Goal: Information Seeking & Learning: Find specific fact

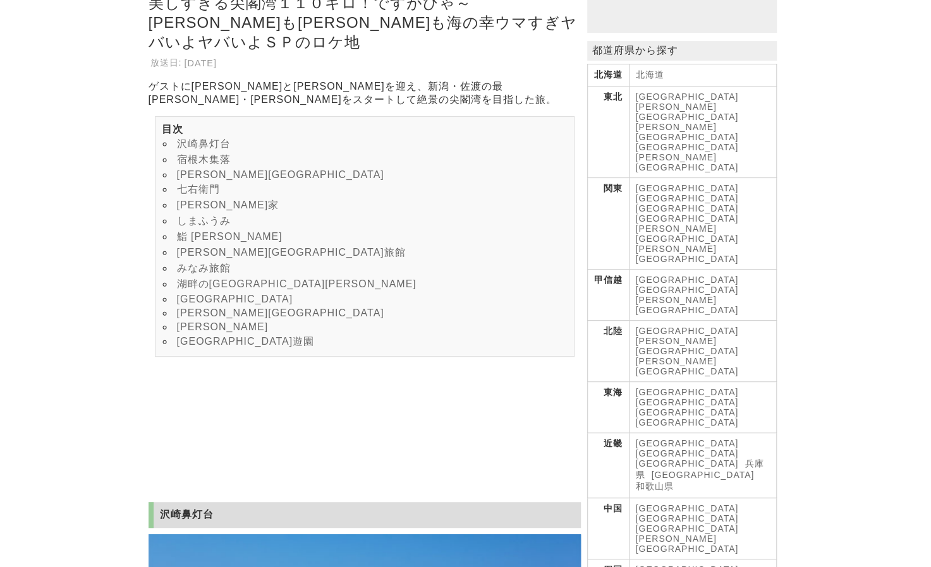
scroll to position [233, 0]
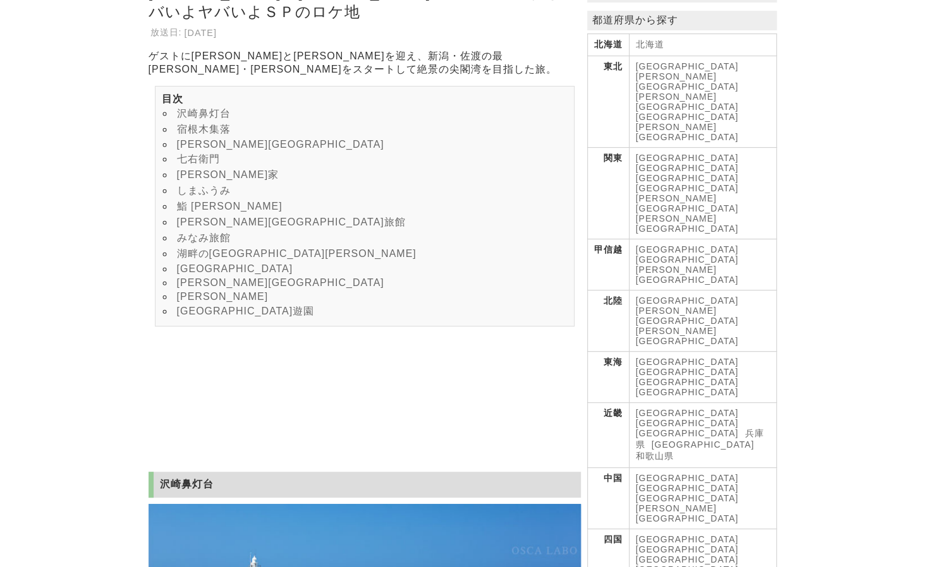
click at [204, 162] on link "七右衛門" at bounding box center [198, 159] width 43 height 11
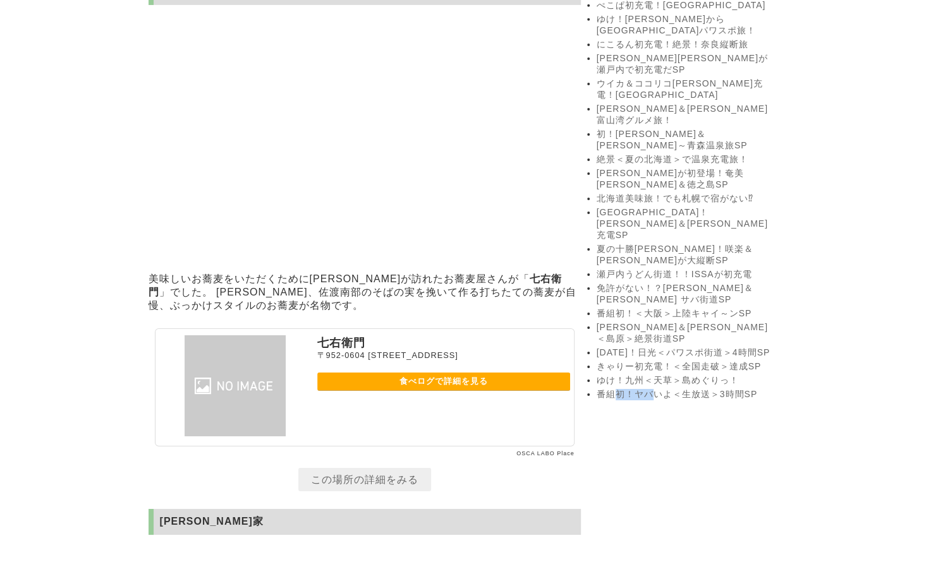
drag, startPoint x: 613, startPoint y: 325, endPoint x: 650, endPoint y: 298, distance: 46.1
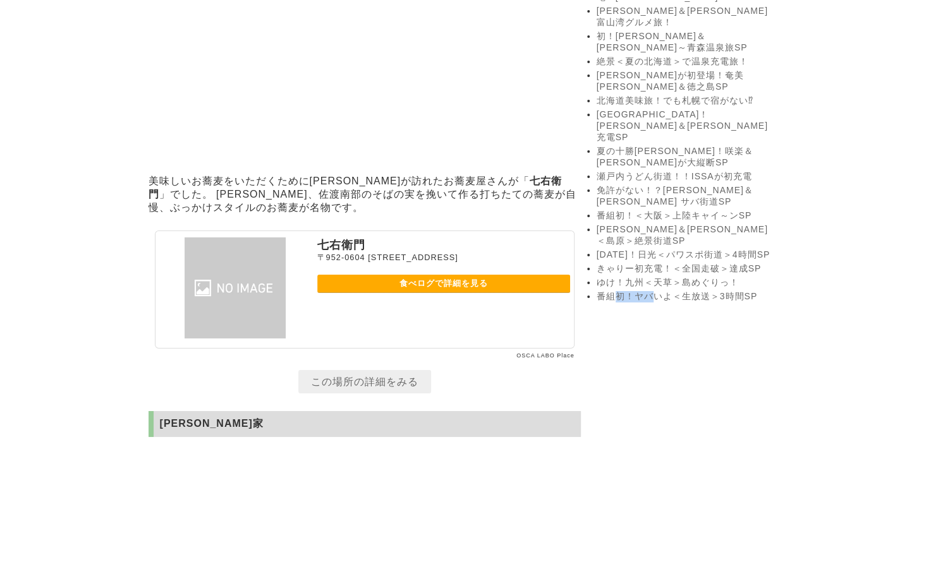
scroll to position [2503, 0]
drag, startPoint x: 368, startPoint y: 271, endPoint x: 318, endPoint y: 275, distance: 50.1
click at [318, 252] on p "七右衛門" at bounding box center [443, 244] width 253 height 15
drag, startPoint x: 341, startPoint y: 275, endPoint x: 341, endPoint y: 268, distance: 6.9
copy p "七右衛門"
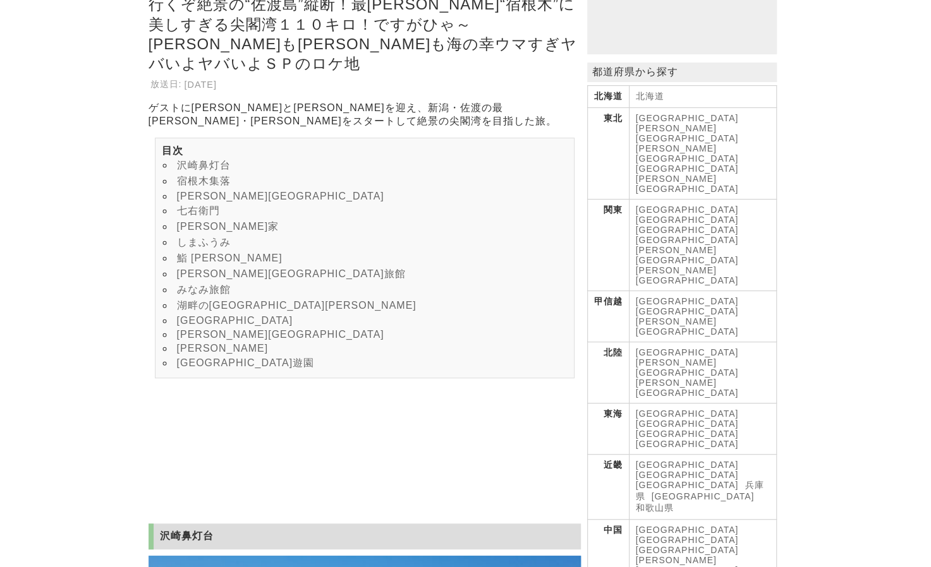
scroll to position [197, 0]
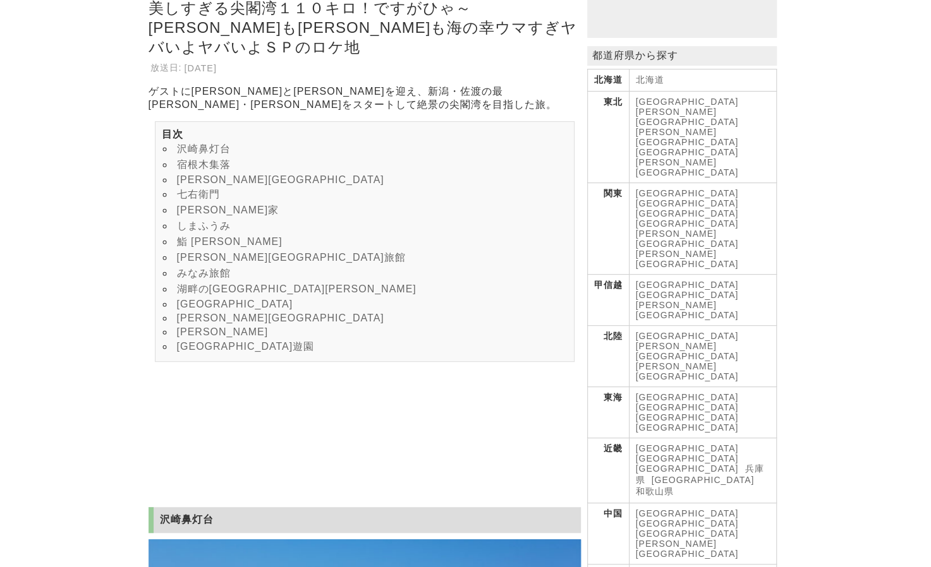
click at [195, 337] on link "[PERSON_NAME]" at bounding box center [223, 332] width 92 height 11
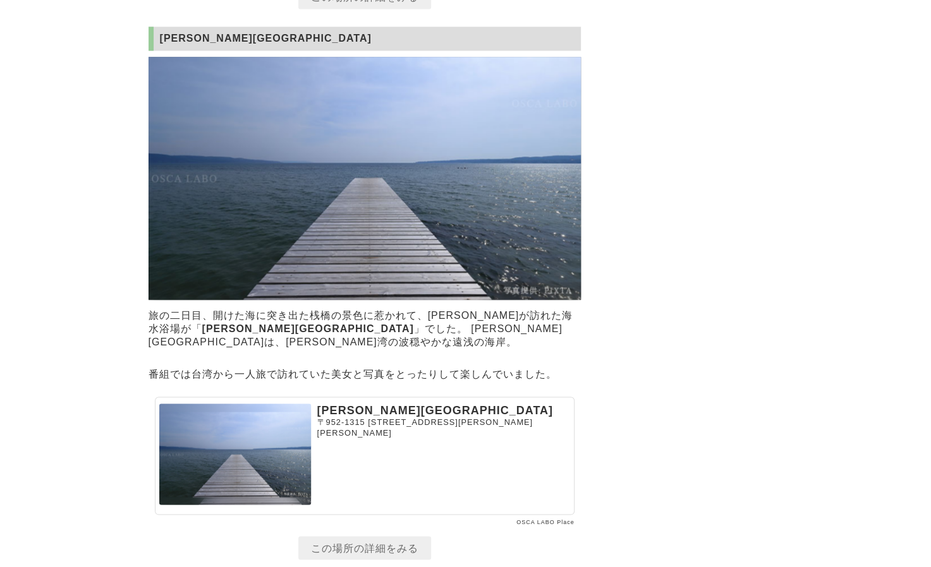
scroll to position [6729, 0]
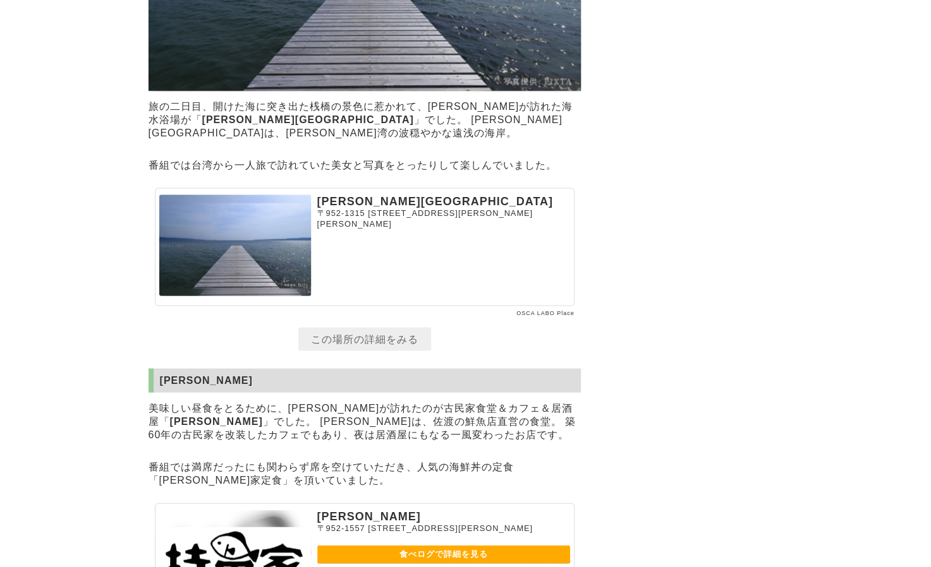
scroll to position [6937, 0]
